Goal: Find specific page/section: Find specific page/section

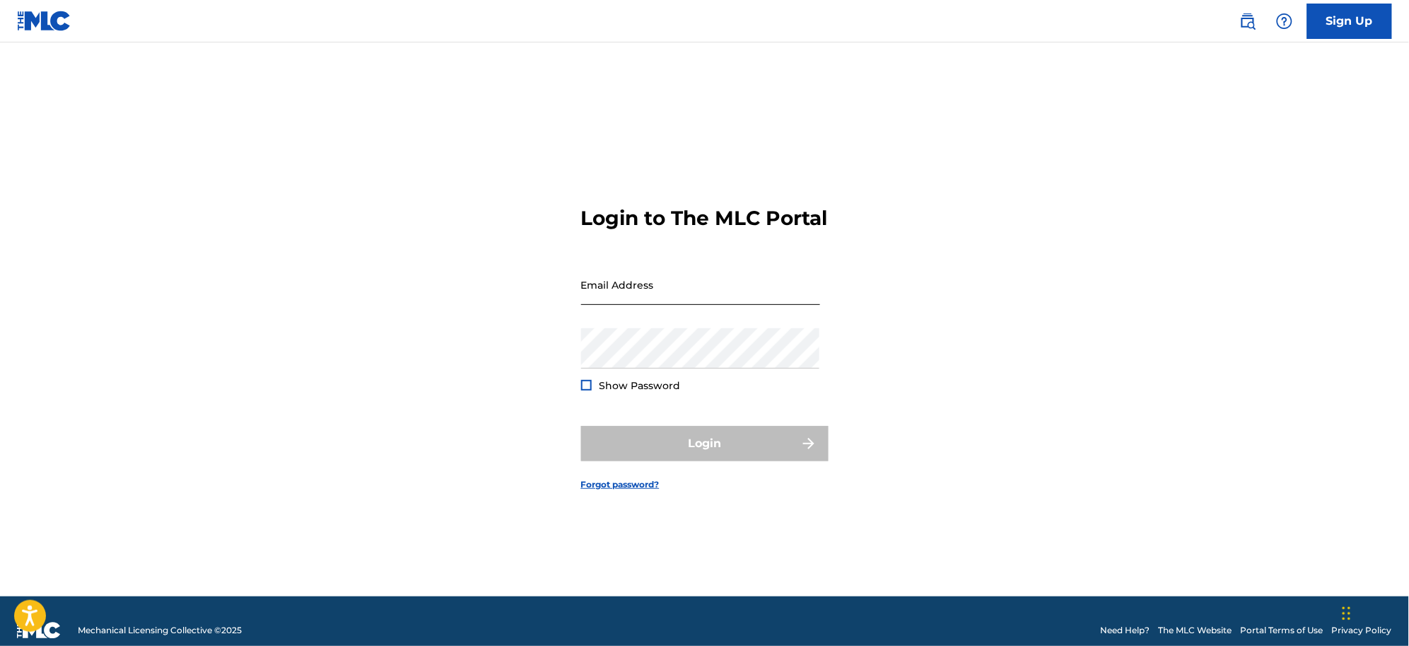
drag, startPoint x: 0, startPoint y: 0, endPoint x: 633, endPoint y: 300, distance: 700.5
click at [633, 300] on input "Email Address" at bounding box center [700, 284] width 239 height 40
type input "[EMAIL_ADDRESS][DOMAIN_NAME]"
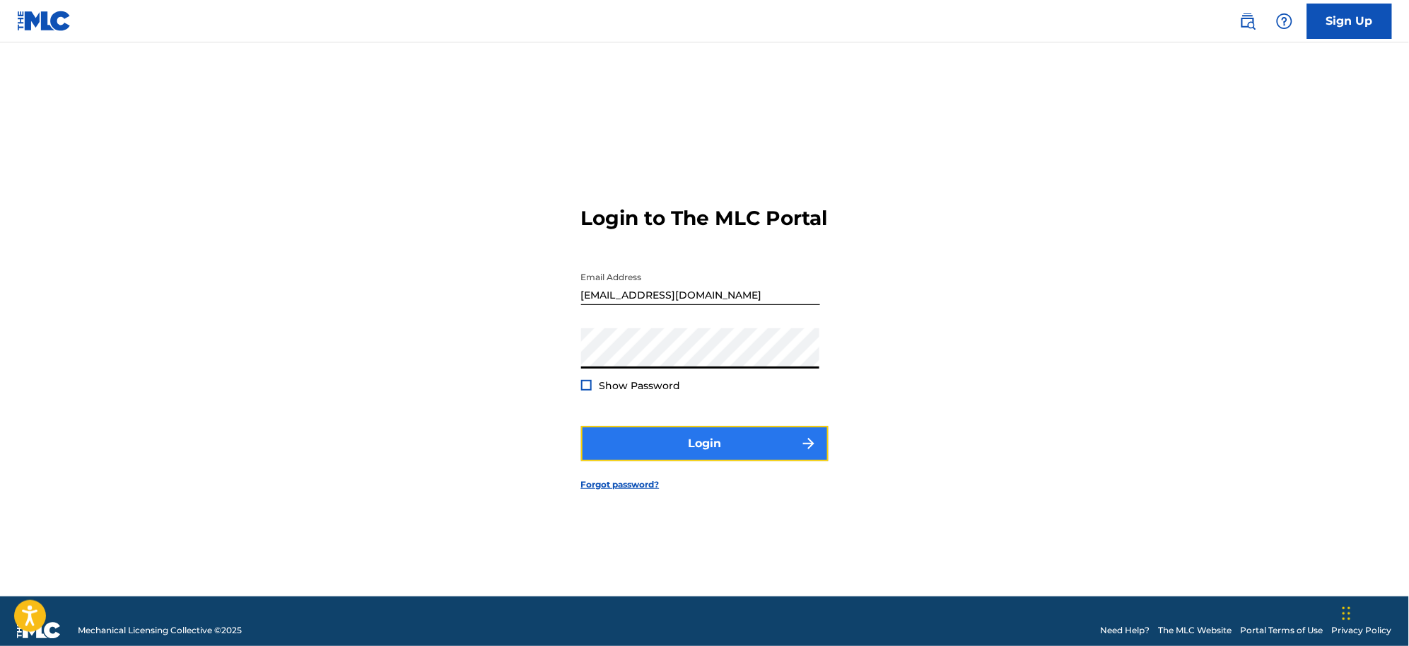
click at [812, 452] on img "submit" at bounding box center [808, 443] width 17 height 17
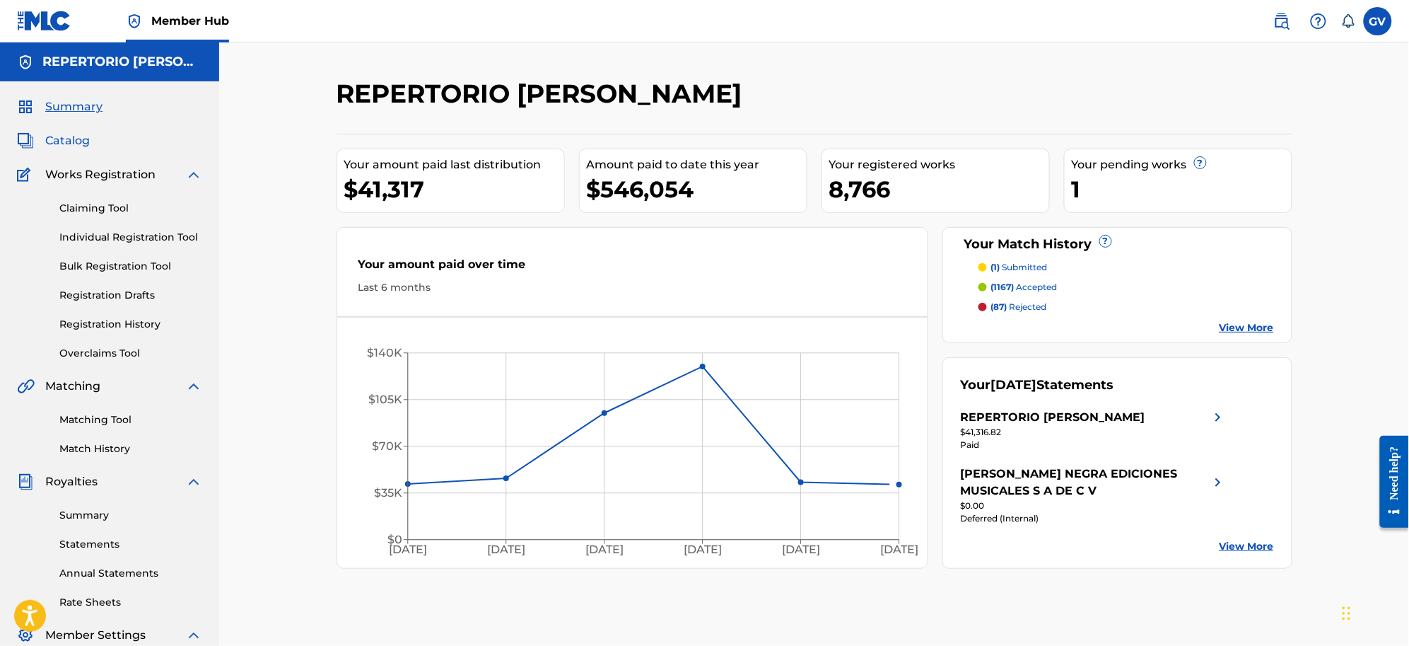
click at [66, 138] on span "Catalog" at bounding box center [67, 140] width 45 height 17
